Goal: Use online tool/utility: Utilize a website feature to perform a specific function

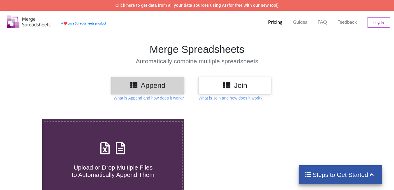
scroll to position [117, 0]
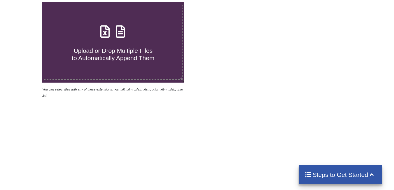
click at [139, 57] on span "Upload or Drop Multiple Files to Automatically Append Them" at bounding box center [113, 54] width 83 height 14
click at [26, 2] on input "Upload or Drop Multiple Files to Automatically Append Them" at bounding box center [26, 2] width 0 height 0
type input "C:\fakepath\mv-report-[DATE]-[DATE] (63).csv"
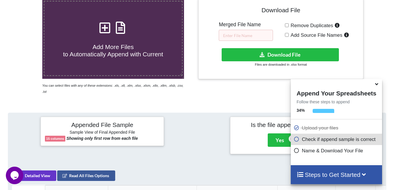
scroll to position [110, 0]
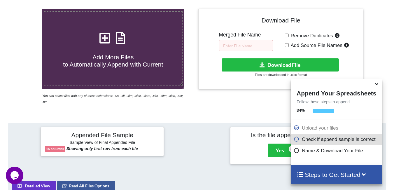
click at [137, 62] on span "Add More Files to Automatically Append with Current" at bounding box center [113, 61] width 100 height 14
click at [26, 9] on input "Add More Files to Automatically Append with Current" at bounding box center [26, 9] width 0 height 0
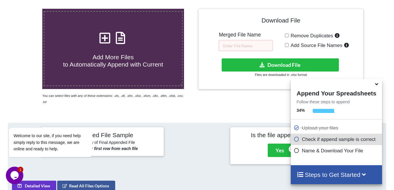
click at [377, 84] on icon at bounding box center [377, 82] width 6 height 5
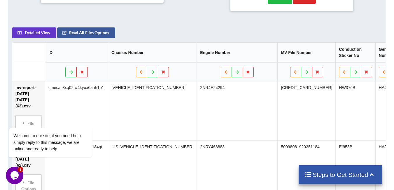
scroll to position [256, 0]
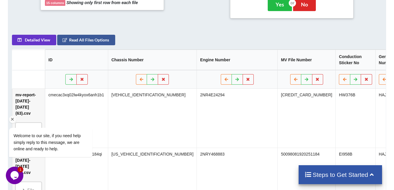
click at [80, 76] on div "Welcome to our site, if you need help simply reply to this message, we are onli…" at bounding box center [58, 118] width 105 height 89
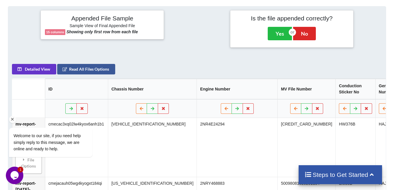
click at [83, 105] on div "Welcome to our site, if you need help simply reply to this message, we are onli…" at bounding box center [58, 118] width 105 height 89
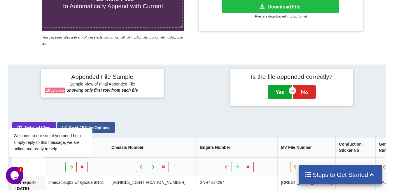
click at [275, 89] on button "Yes" at bounding box center [280, 91] width 24 height 13
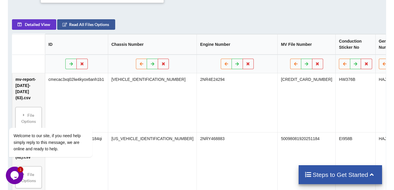
scroll to position [294, 0]
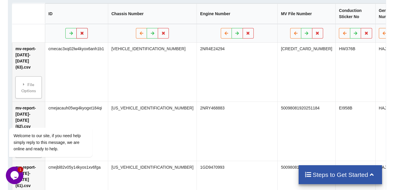
click at [84, 31] on icon at bounding box center [82, 32] width 5 height 3
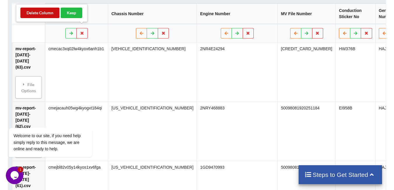
click at [45, 14] on button "Delete Column" at bounding box center [39, 13] width 39 height 10
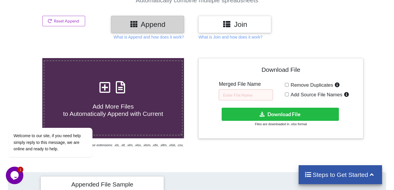
scroll to position [61, 0]
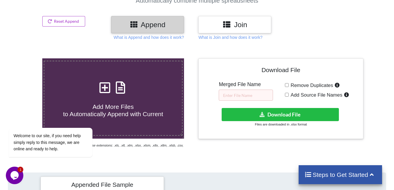
click at [114, 100] on h4 "Add More Files to Automatically Append with Current" at bounding box center [113, 107] width 138 height 22
click at [26, 58] on input "Add More Files to Automatically Append with Current" at bounding box center [26, 58] width 0 height 0
click at [286, 87] on div "Remove Duplicates Add Source File Names" at bounding box center [322, 90] width 74 height 19
click at [288, 86] on input "Remove Duplicates" at bounding box center [287, 85] width 4 height 4
checkbox input "true"
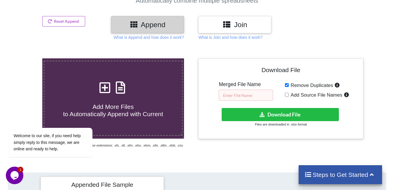
click at [253, 96] on input "text" at bounding box center [246, 95] width 54 height 11
click at [249, 96] on input "text" at bounding box center [246, 95] width 54 height 11
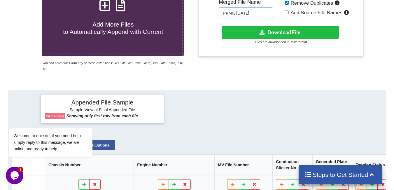
scroll to position [90, 0]
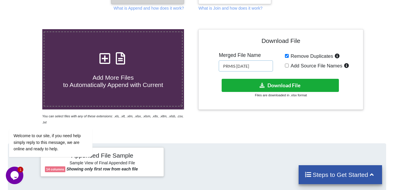
type input "PRMIS [DATE]"
click at [263, 86] on icon at bounding box center [262, 85] width 6 height 4
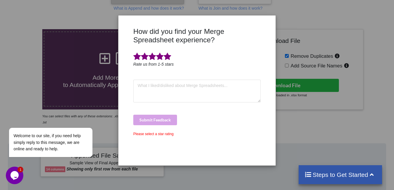
click at [168, 58] on span at bounding box center [168, 56] width 8 height 8
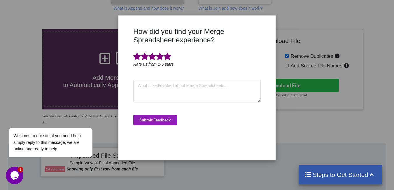
click at [163, 122] on button "Submit Feedback" at bounding box center [155, 120] width 44 height 10
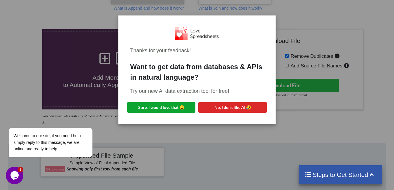
click at [178, 108] on button "Sure, I would love that 😀" at bounding box center [161, 107] width 68 height 10
click at [268, 19] on div "Thanks for your feedback! Want to get data from databases & APIs in natural lan…" at bounding box center [196, 69] width 157 height 108
click at [290, 17] on div "Thanks for your feedback! Want to get data from databases & APIs in natural lan…" at bounding box center [197, 95] width 394 height 190
click at [200, 133] on div "Thanks for your feedback! Want to get data from databases & APIs in natural lan…" at bounding box center [197, 95] width 394 height 190
